Goal: Find contact information: Find contact information

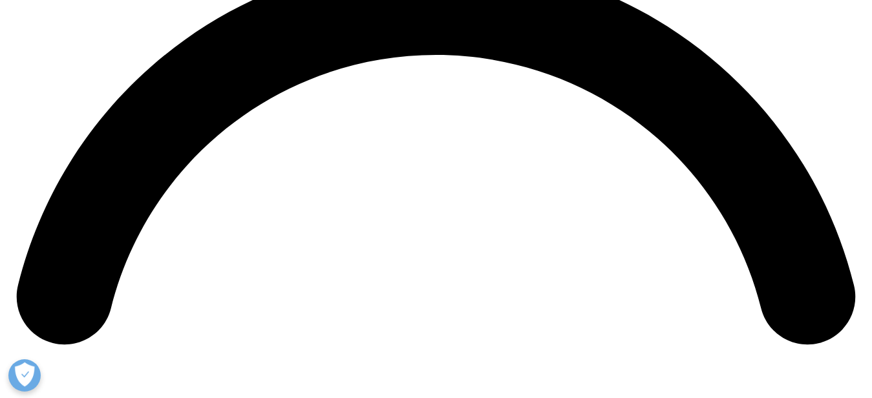
scroll to position [1568, 0]
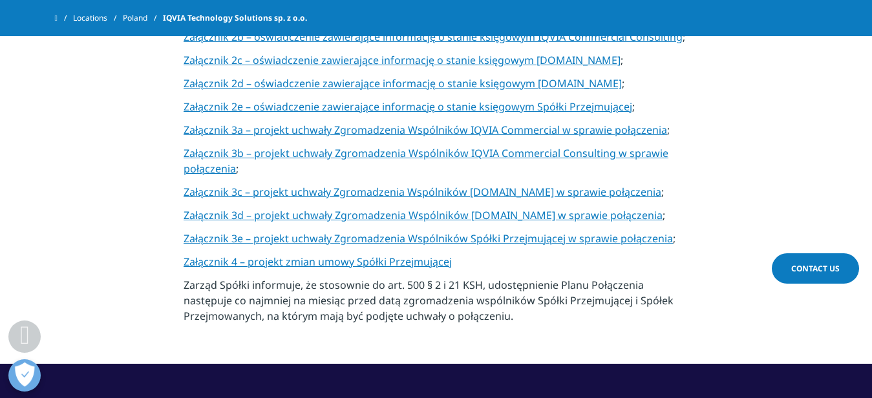
click at [797, 264] on span "Contact Us" at bounding box center [815, 268] width 48 height 11
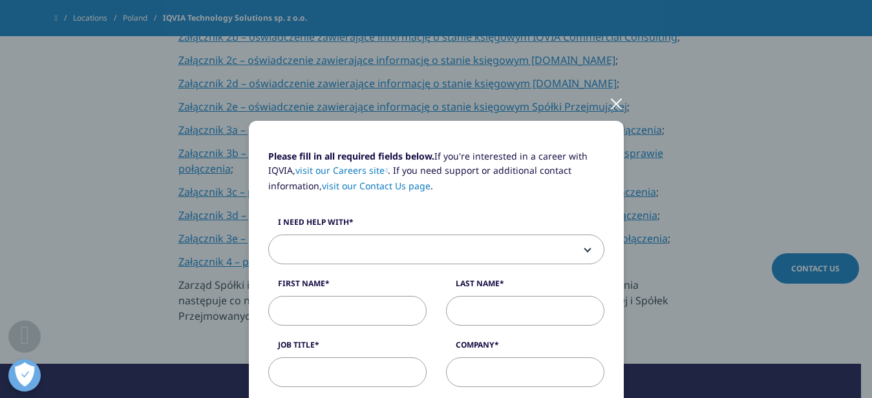
click at [611, 108] on div at bounding box center [616, 103] width 15 height 36
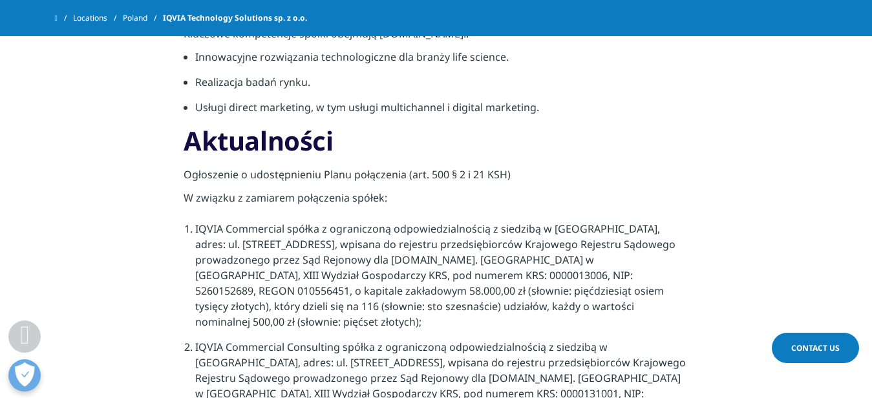
scroll to position [118, 0]
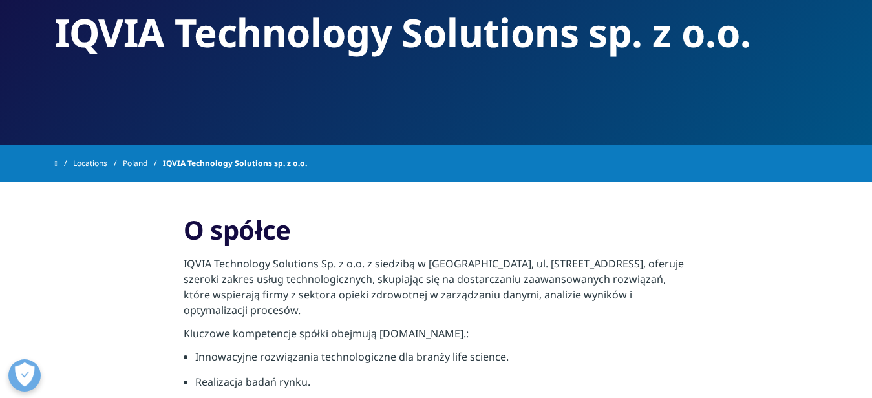
click at [143, 163] on link "Poland" at bounding box center [143, 163] width 40 height 23
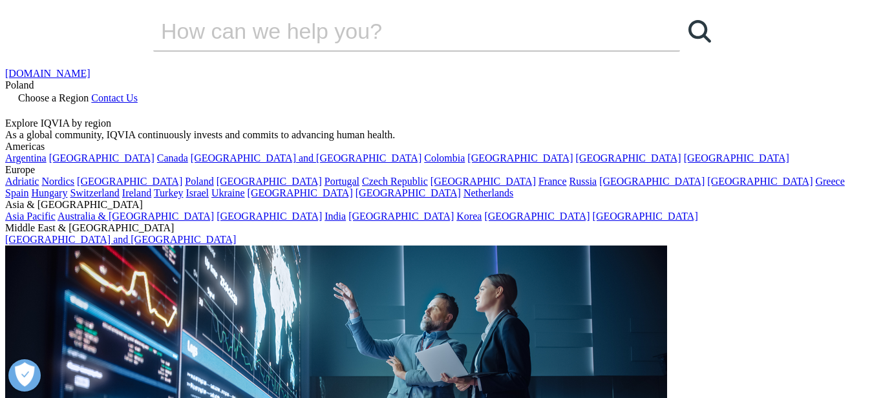
click at [138, 92] on span "Contact Us" at bounding box center [114, 97] width 47 height 11
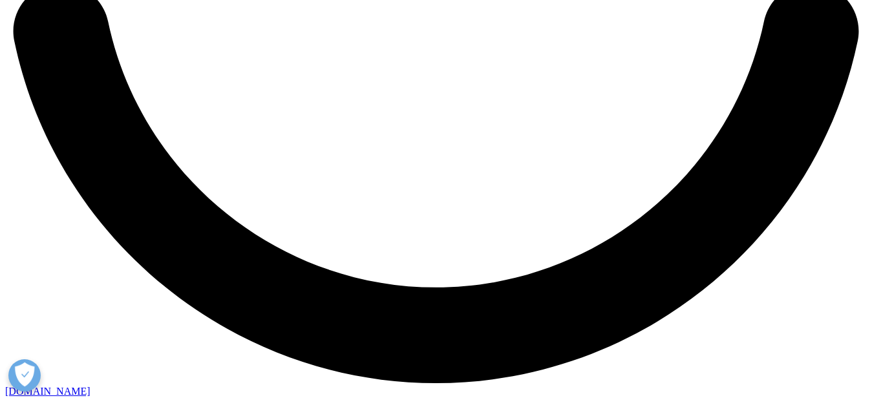
scroll to position [2241, 0]
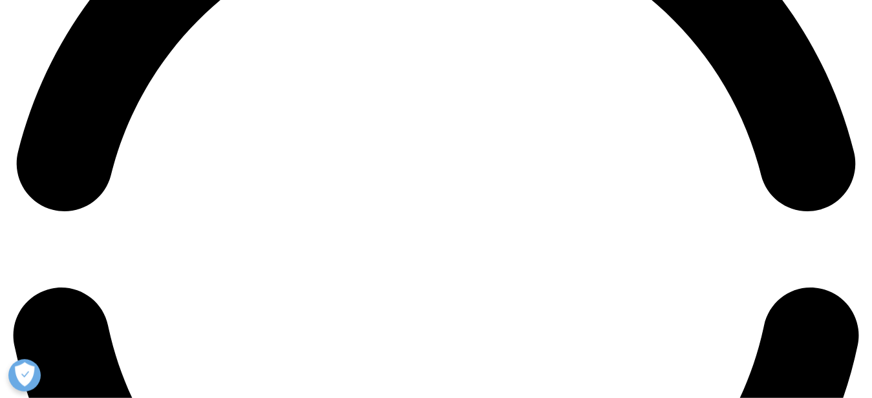
scroll to position [2021, 0]
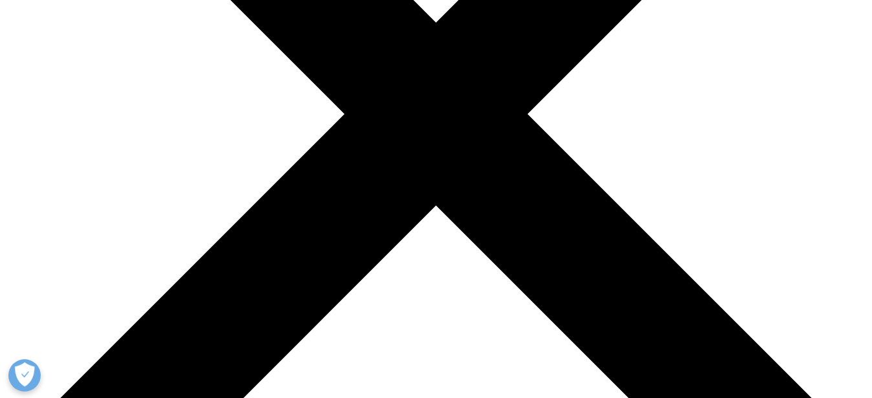
scroll to position [261, 0]
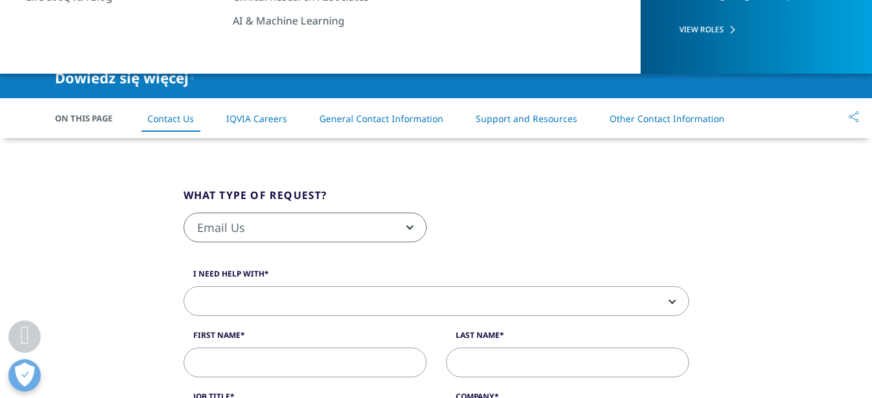
click at [389, 119] on link "General Contact Information" at bounding box center [381, 118] width 124 height 12
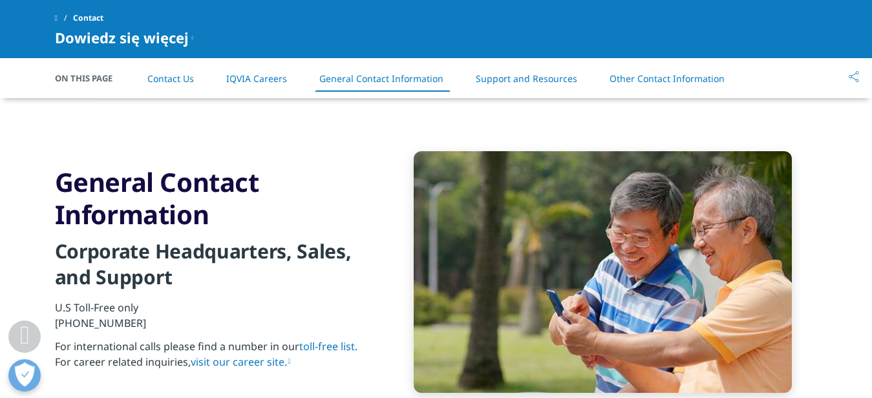
scroll to position [1458, 0]
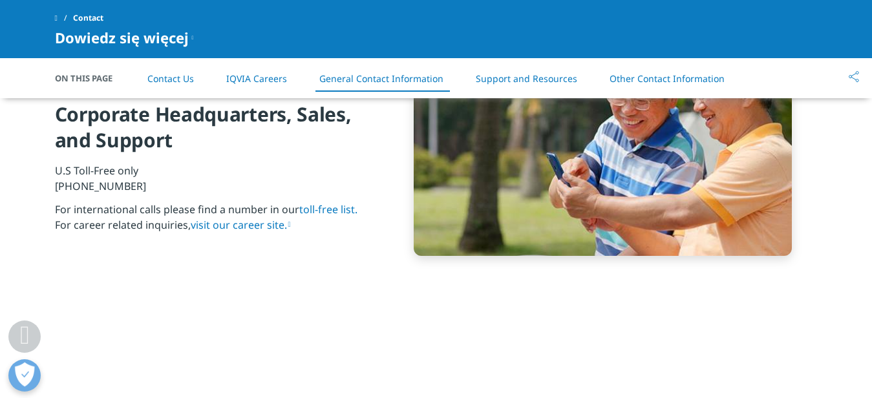
click at [512, 81] on link "Support and Resources" at bounding box center [526, 78] width 101 height 12
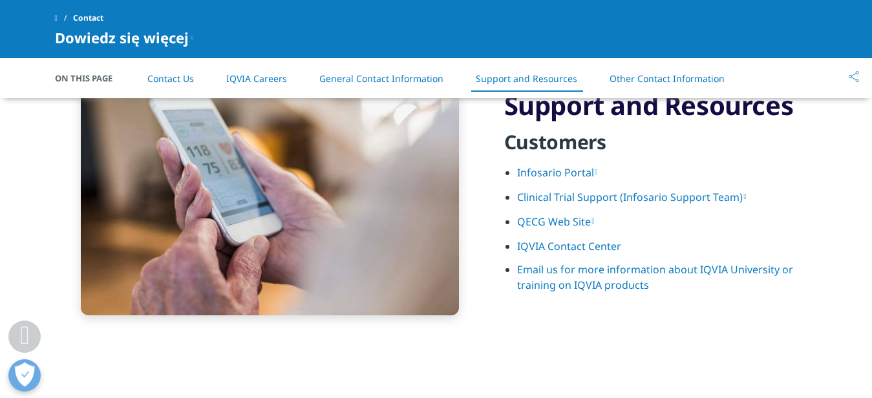
scroll to position [1707, 0]
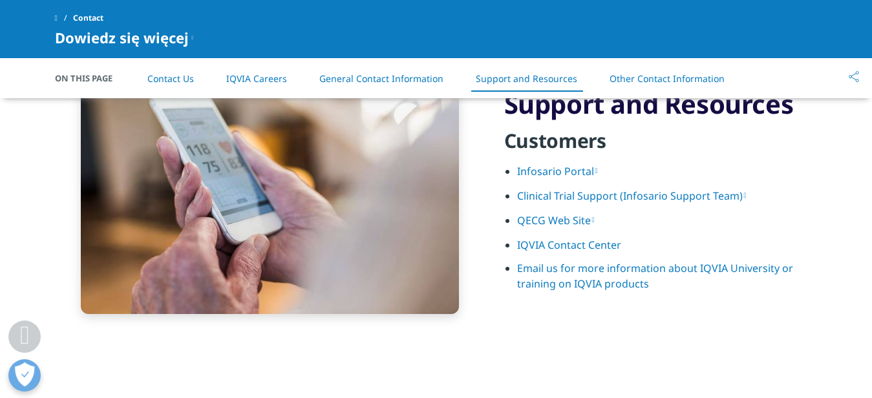
click at [640, 81] on link "Other Contact Information" at bounding box center [666, 78] width 115 height 12
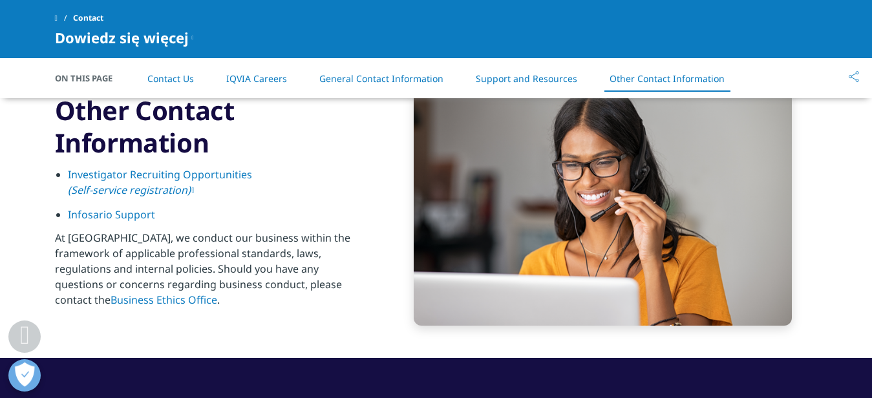
scroll to position [2013, 0]
